Goal: Transaction & Acquisition: Subscribe to service/newsletter

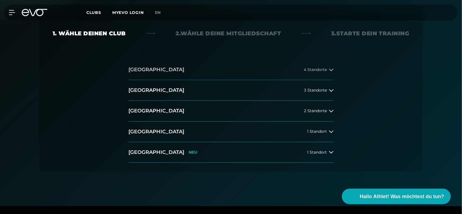
click at [313, 72] on span "4 Standorte" at bounding box center [315, 70] width 23 height 4
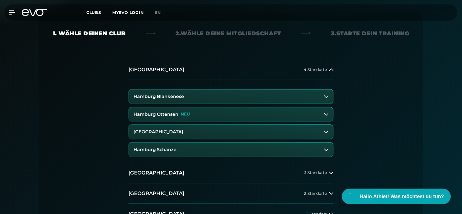
click at [162, 99] on h3 "Hamburg Blankenese" at bounding box center [158, 96] width 50 height 5
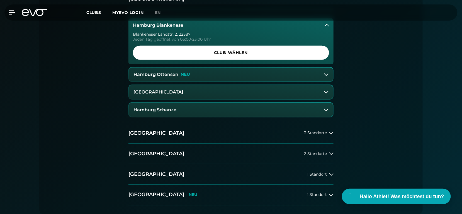
scroll to position [186, 0]
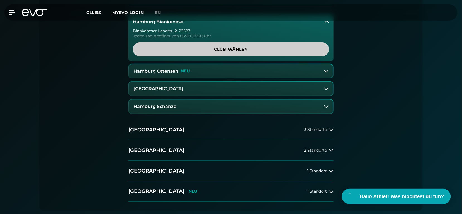
click at [231, 57] on span "Club wählen" at bounding box center [231, 49] width 196 height 14
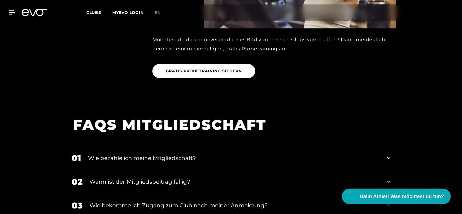
scroll to position [846, 0]
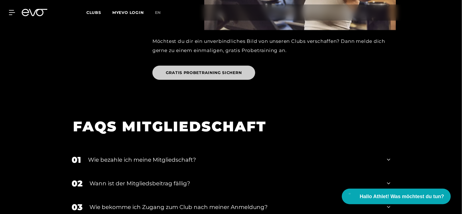
click at [215, 76] on span "GRATIS PROBETRAINING SICHERN" at bounding box center [204, 73] width 76 height 6
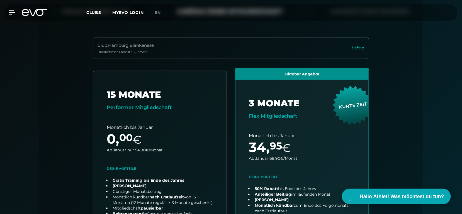
scroll to position [140, 0]
